Goal: Find specific page/section: Find specific page/section

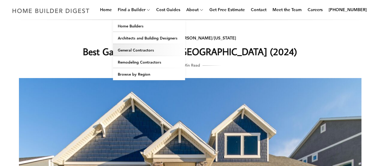
click at [133, 51] on link "General Contractors" at bounding box center [149, 50] width 72 height 12
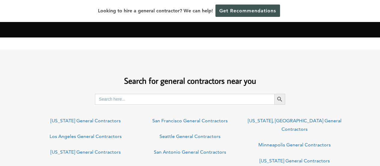
scroll to position [421, 0]
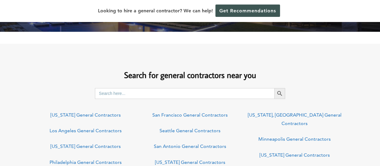
click at [183, 94] on input "Search for:" at bounding box center [184, 93] width 179 height 11
type input "asheville home remodel"
click at [274, 88] on button "Search Button" at bounding box center [279, 93] width 11 height 11
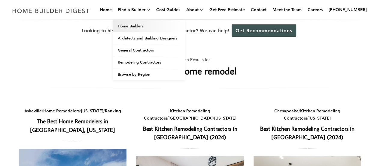
click at [142, 26] on link "Home Builders" at bounding box center [149, 26] width 72 height 12
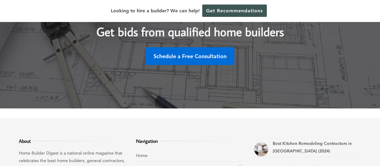
scroll to position [1874, 0]
